Goal: Find contact information: Find contact information

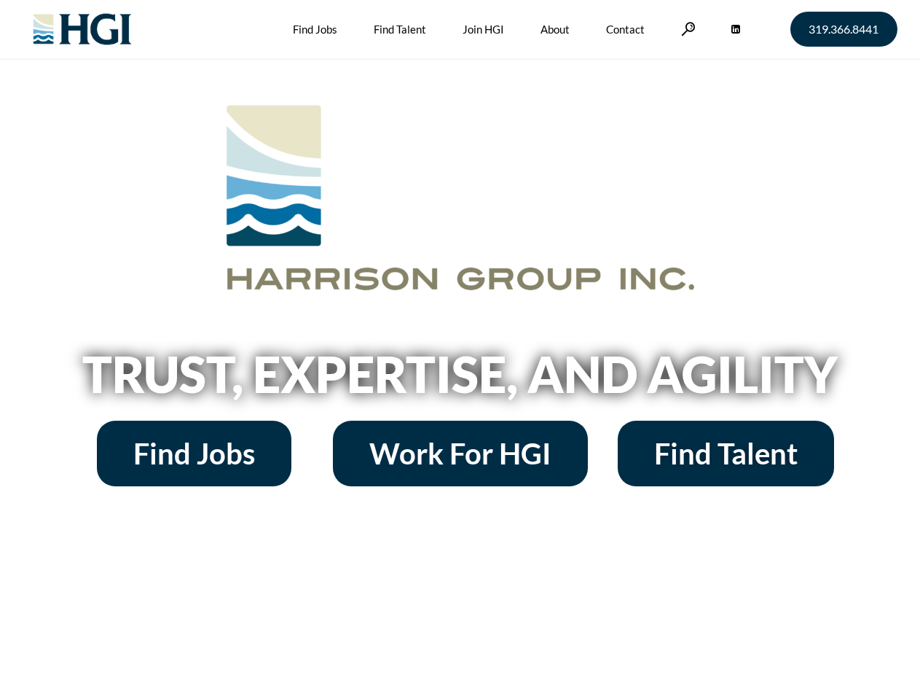
click at [460, 350] on h2 "Trust, Expertise, and Agility" at bounding box center [460, 374] width 831 height 50
click at [686, 28] on link at bounding box center [688, 29] width 15 height 14
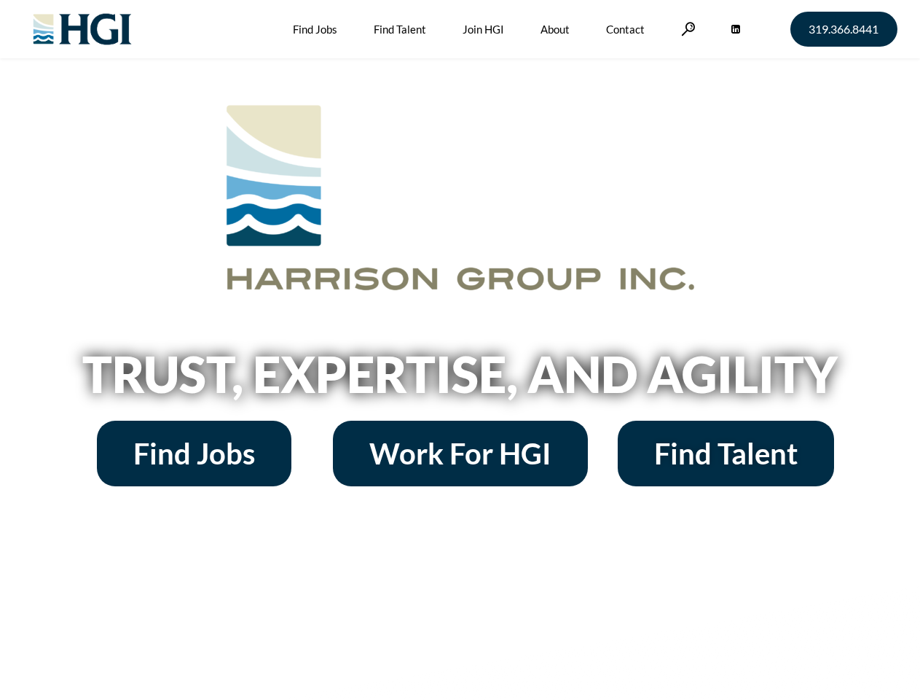
click at [460, 350] on h2 "Trust, Expertise, and Agility" at bounding box center [460, 374] width 831 height 50
click at [686, 28] on link at bounding box center [688, 29] width 15 height 14
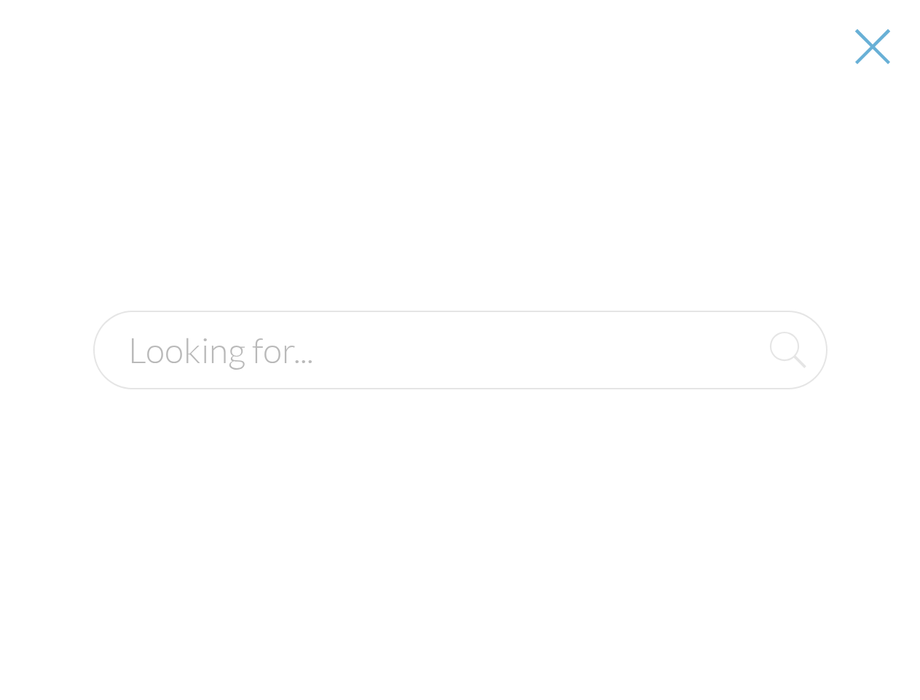
click at [460, 379] on h2 "Trust, Expertise, and Agility" at bounding box center [460, 374] width 831 height 50
